Goal: Navigation & Orientation: Find specific page/section

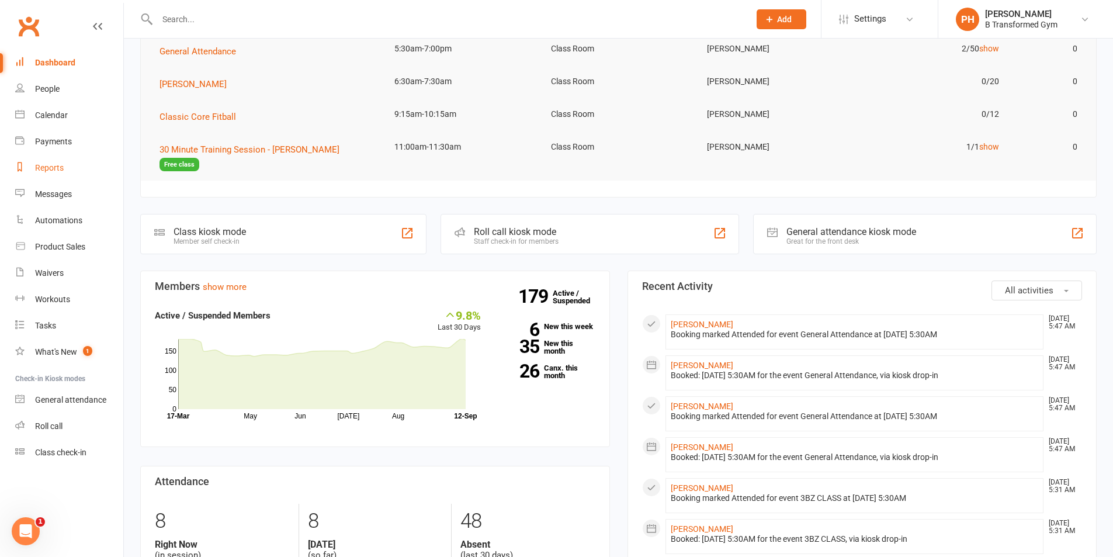
scroll to position [117, 0]
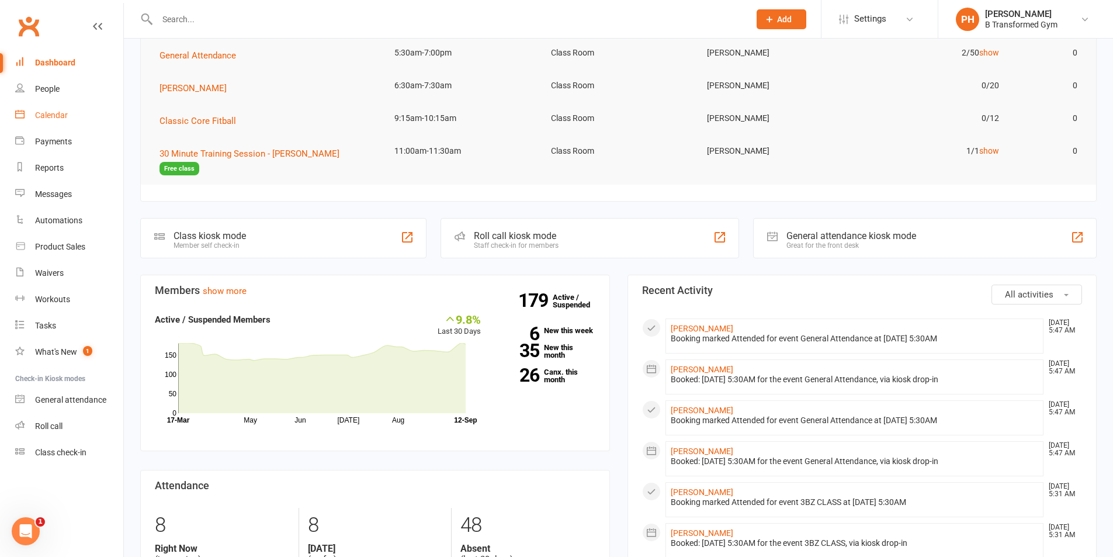
click at [51, 113] on div "Calendar" at bounding box center [51, 114] width 33 height 9
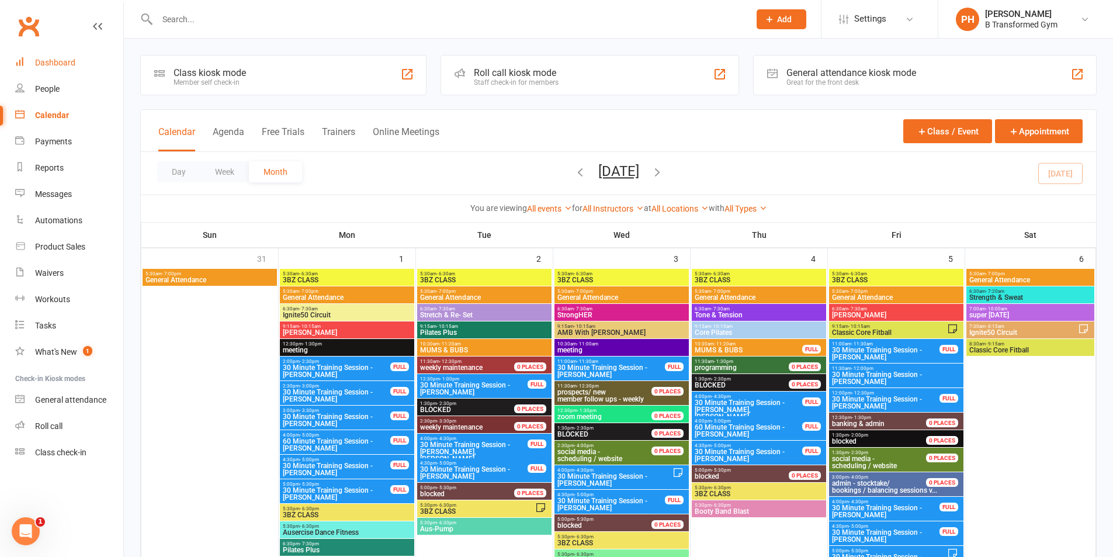
click at [65, 63] on div "Dashboard" at bounding box center [55, 62] width 40 height 9
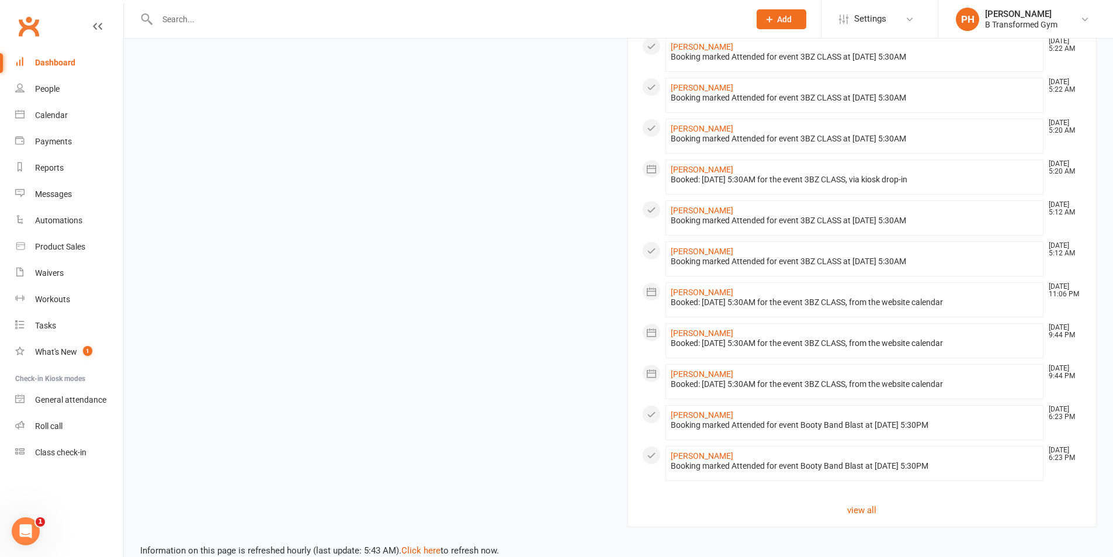
scroll to position [784, 0]
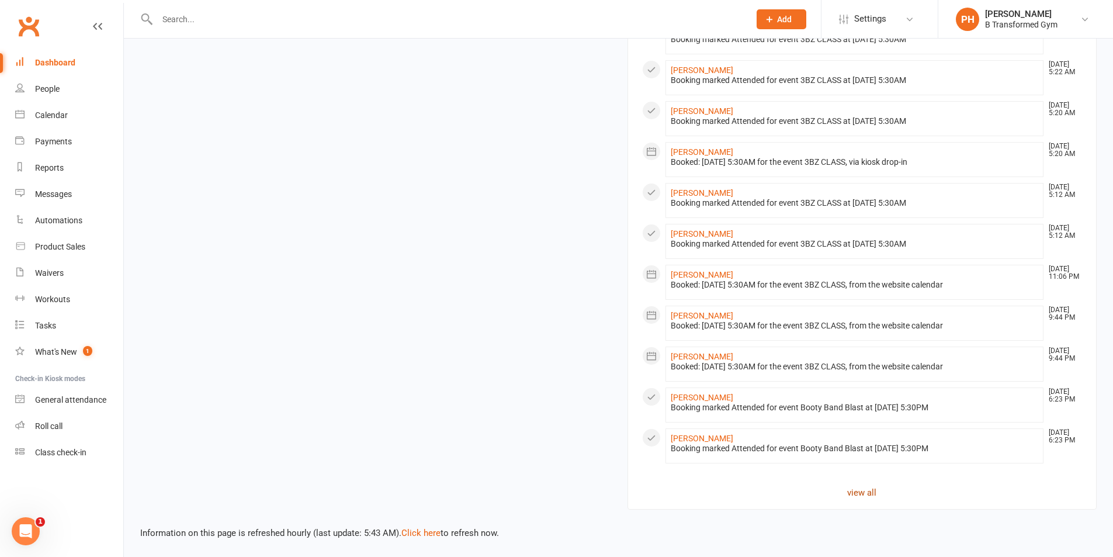
click at [551, 493] on link "view all" at bounding box center [862, 493] width 441 height 14
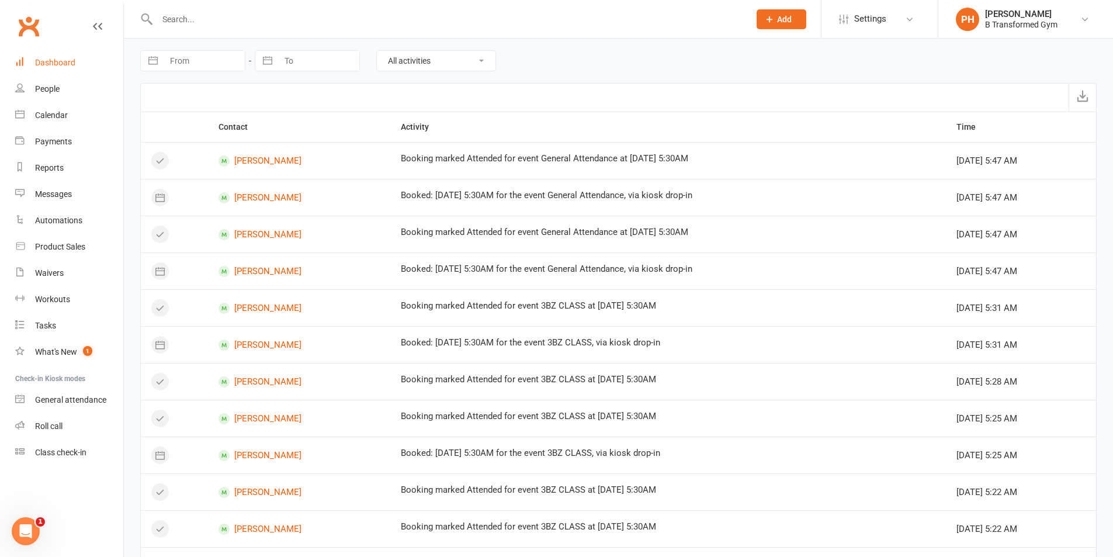
click at [53, 61] on div "Dashboard" at bounding box center [55, 62] width 40 height 9
